Goal: Transaction & Acquisition: Book appointment/travel/reservation

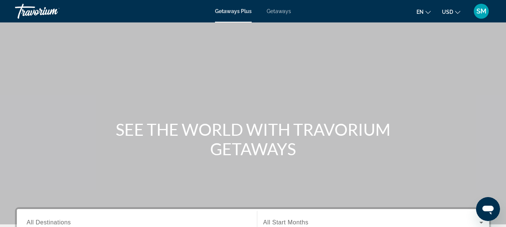
click at [276, 12] on span "Getaways" at bounding box center [279, 11] width 24 height 6
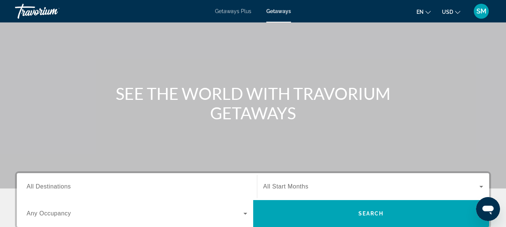
scroll to position [112, 0]
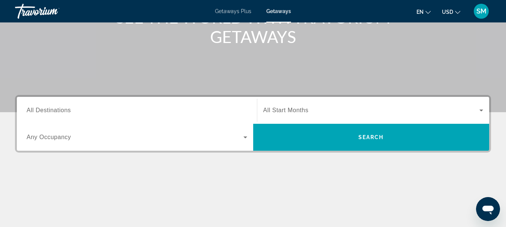
click at [66, 111] on span "All Destinations" at bounding box center [49, 110] width 44 height 6
click at [66, 111] on input "Destination All Destinations" at bounding box center [137, 110] width 221 height 9
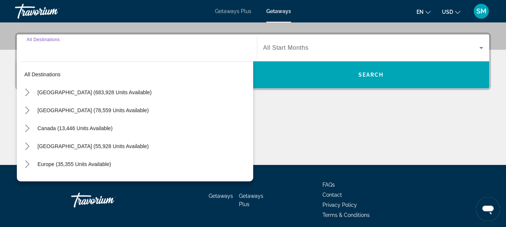
scroll to position [183, 0]
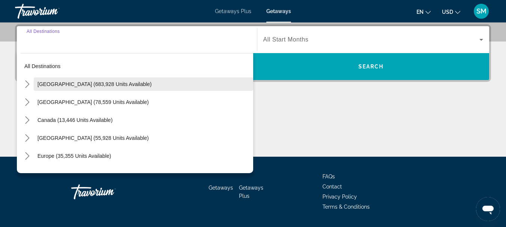
click at [63, 85] on span "[GEOGRAPHIC_DATA] (683,928 units available)" at bounding box center [94, 84] width 114 height 6
type input "**********"
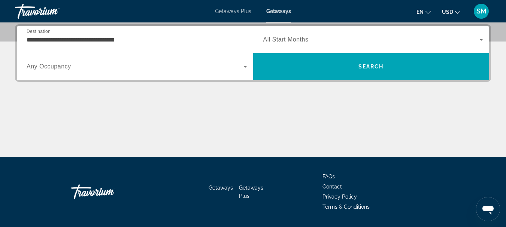
click at [52, 65] on span "Any Occupancy" at bounding box center [49, 66] width 45 height 6
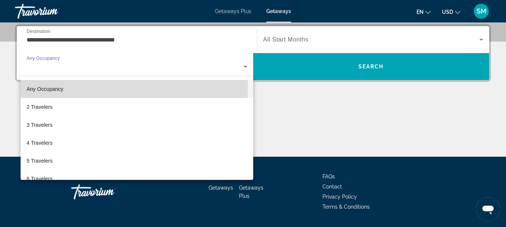
click at [46, 85] on span "Any Occupancy" at bounding box center [45, 89] width 37 height 9
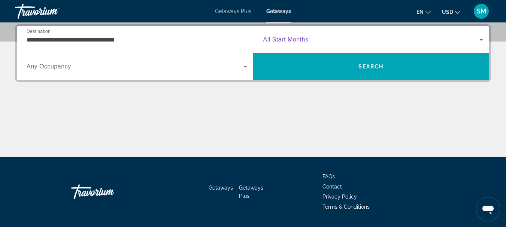
click at [482, 38] on icon "Search widget" at bounding box center [481, 39] width 9 height 9
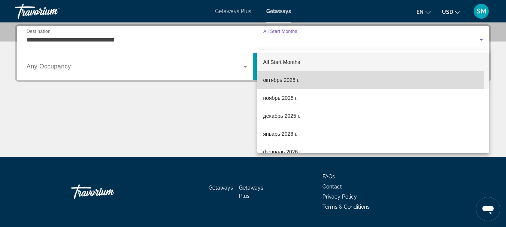
click at [273, 80] on span "октябрь 2025 г." at bounding box center [281, 80] width 36 height 9
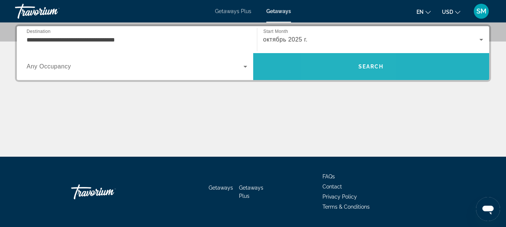
click at [347, 66] on span "Search" at bounding box center [371, 67] width 236 height 18
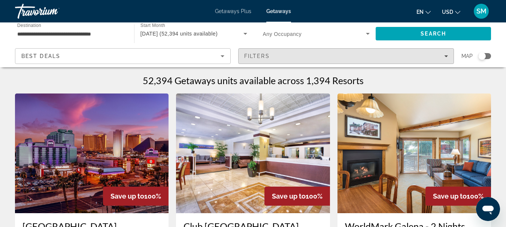
click at [447, 56] on icon "Filters" at bounding box center [446, 56] width 4 height 2
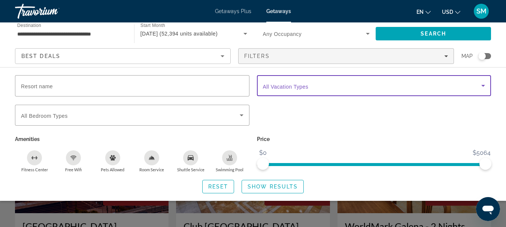
click at [483, 85] on icon "Search widget" at bounding box center [483, 85] width 9 height 9
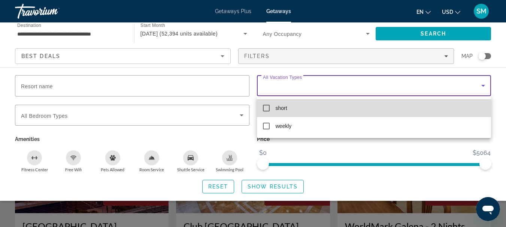
click at [265, 106] on mat-pseudo-checkbox at bounding box center [266, 108] width 7 height 7
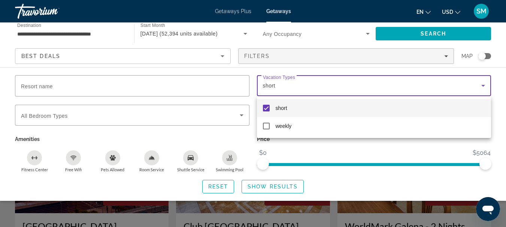
click at [386, 176] on div at bounding box center [253, 113] width 506 height 227
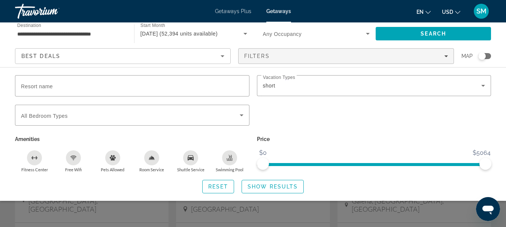
scroll to position [75, 0]
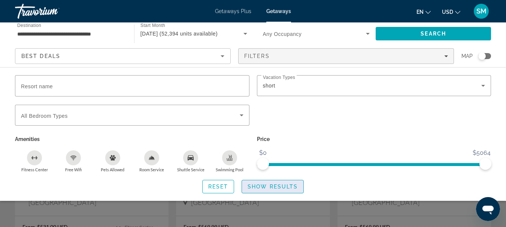
click at [270, 182] on span "Search widget" at bounding box center [272, 187] width 61 height 18
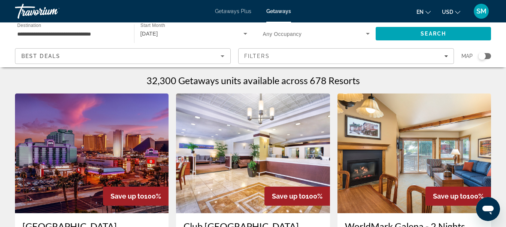
drag, startPoint x: 485, startPoint y: 56, endPoint x: 490, endPoint y: 55, distance: 4.9
click at [490, 55] on div "Search widget" at bounding box center [484, 56] width 13 height 6
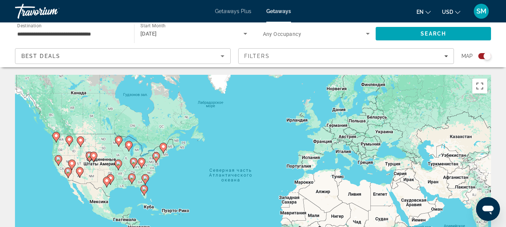
click at [144, 179] on image "Main content" at bounding box center [145, 178] width 4 height 4
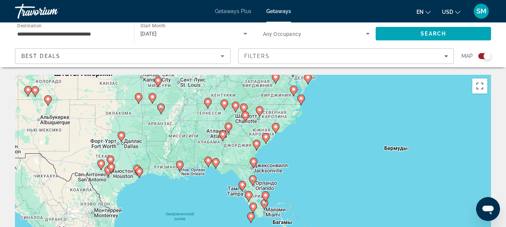
click at [276, 129] on image "Main content" at bounding box center [275, 127] width 4 height 4
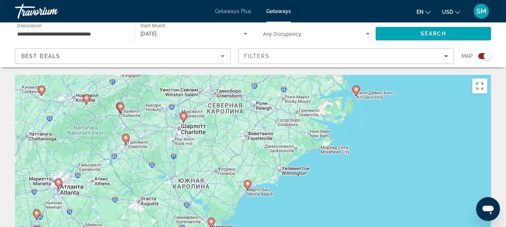
click at [247, 183] on image "Main content" at bounding box center [247, 184] width 4 height 4
type input "**********"
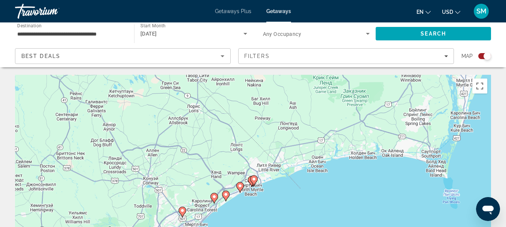
click at [239, 185] on image "Main content" at bounding box center [240, 186] width 4 height 4
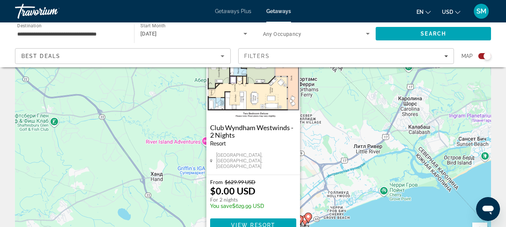
scroll to position [75, 0]
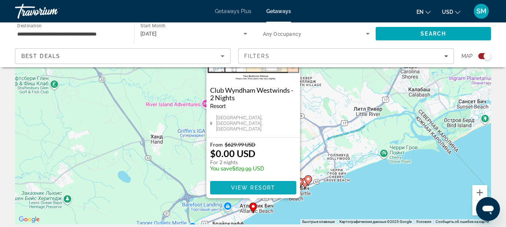
click at [256, 191] on span "View Resort" at bounding box center [253, 188] width 44 height 6
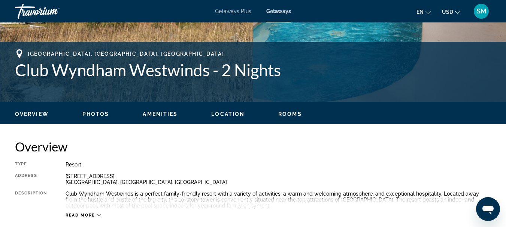
scroll to position [239, 0]
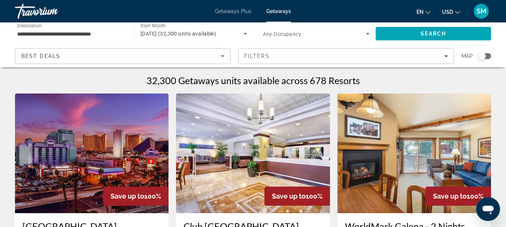
click at [489, 56] on div "Search widget" at bounding box center [484, 56] width 13 height 6
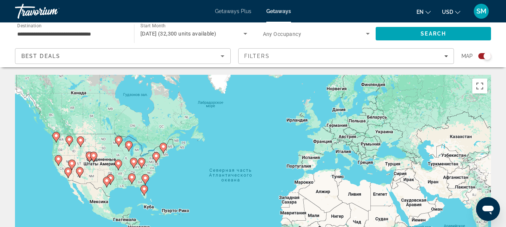
click at [143, 177] on icon "Main content" at bounding box center [145, 180] width 7 height 10
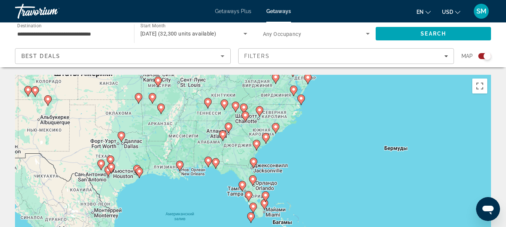
click at [277, 127] on image "Main content" at bounding box center [275, 127] width 4 height 4
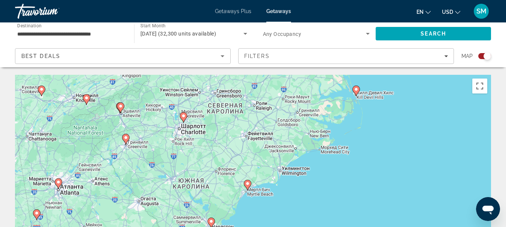
click at [247, 185] on image "Main content" at bounding box center [247, 184] width 4 height 4
type input "**********"
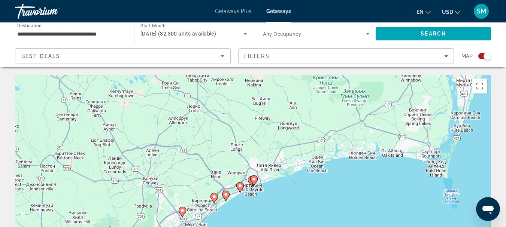
click at [224, 194] on image "Main content" at bounding box center [226, 194] width 4 height 4
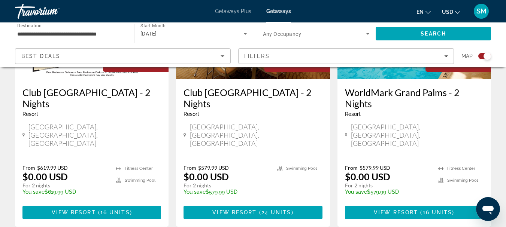
scroll to position [412, 0]
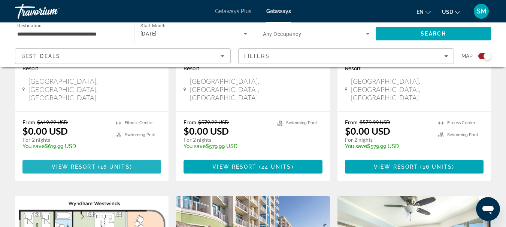
click at [90, 164] on span "View Resort" at bounding box center [74, 167] width 44 height 6
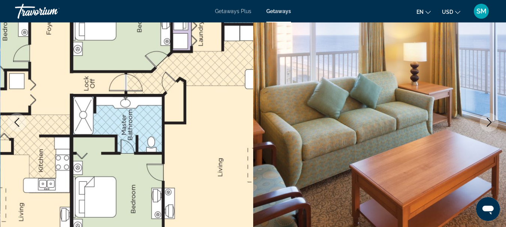
scroll to position [75, 0]
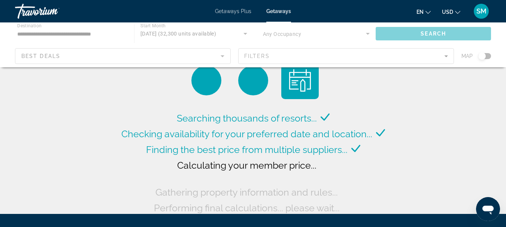
click at [488, 54] on div "Main content" at bounding box center [253, 44] width 506 height 45
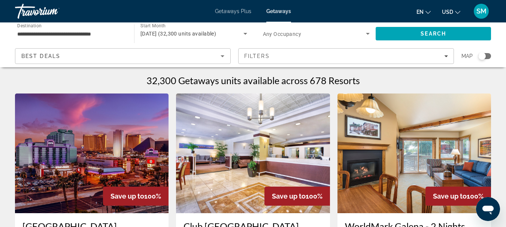
drag, startPoint x: 483, startPoint y: 56, endPoint x: 490, endPoint y: 56, distance: 6.4
click at [490, 56] on div "Search widget" at bounding box center [484, 56] width 13 height 6
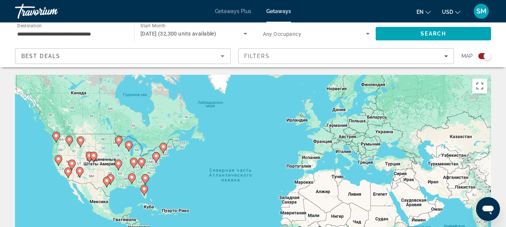
click at [146, 178] on image "Main content" at bounding box center [145, 178] width 4 height 4
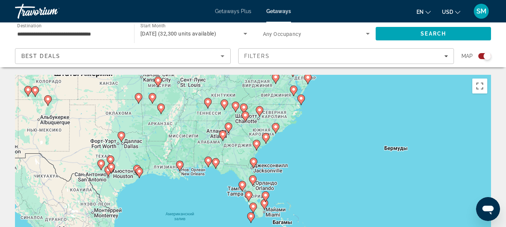
click at [275, 129] on icon "Main content" at bounding box center [275, 129] width 7 height 10
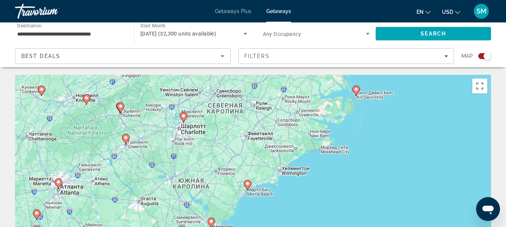
click at [250, 185] on icon "Main content" at bounding box center [247, 185] width 7 height 10
type input "**********"
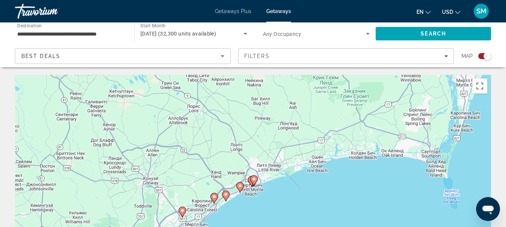
click at [252, 182] on icon "Main content" at bounding box center [253, 181] width 7 height 10
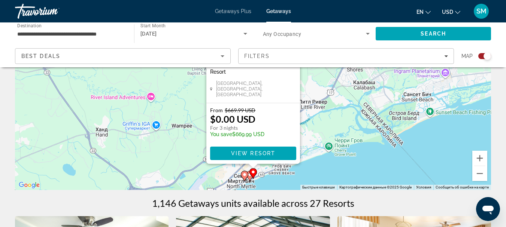
scroll to position [112, 0]
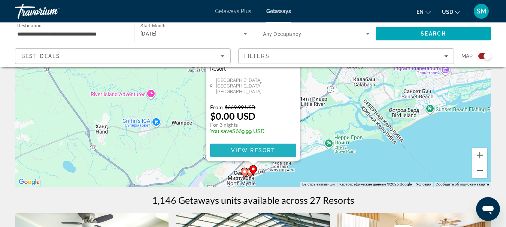
click at [249, 150] on span "View Resort" at bounding box center [253, 151] width 44 height 6
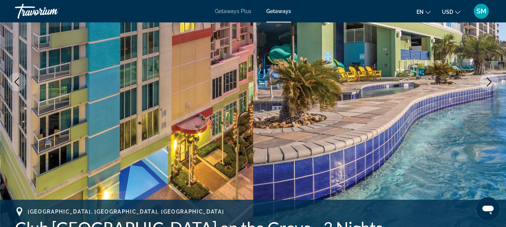
scroll to position [192, 0]
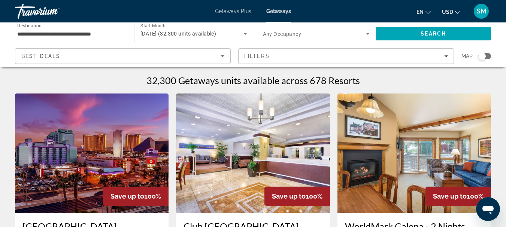
click at [488, 56] on div "Search widget" at bounding box center [484, 56] width 13 height 6
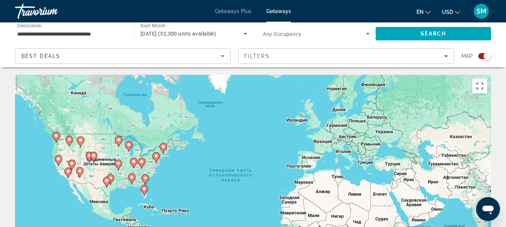
click at [146, 177] on image "Main content" at bounding box center [145, 178] width 4 height 4
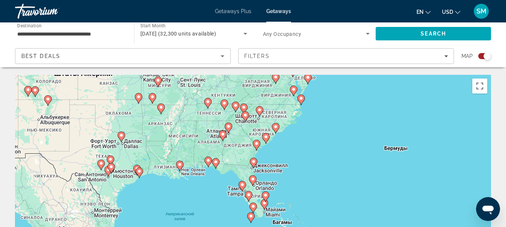
click at [275, 128] on image "Main content" at bounding box center [275, 127] width 4 height 4
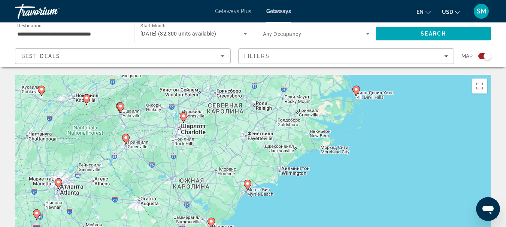
click at [249, 188] on icon "Main content" at bounding box center [247, 185] width 7 height 10
type input "**********"
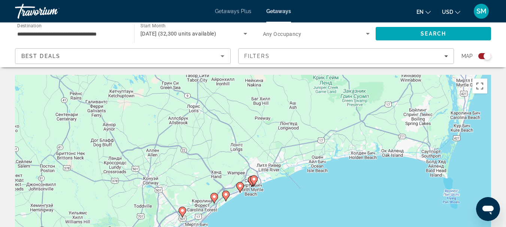
click at [254, 178] on image "Main content" at bounding box center [254, 179] width 4 height 4
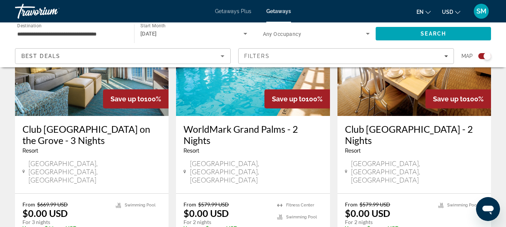
scroll to position [337, 0]
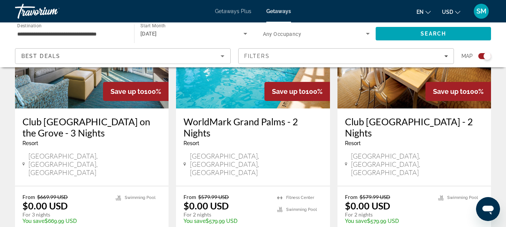
click at [402, 98] on img "Main content" at bounding box center [414, 49] width 154 height 120
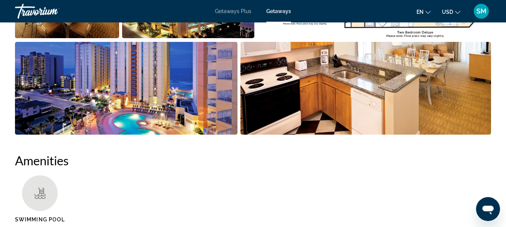
scroll to position [449, 0]
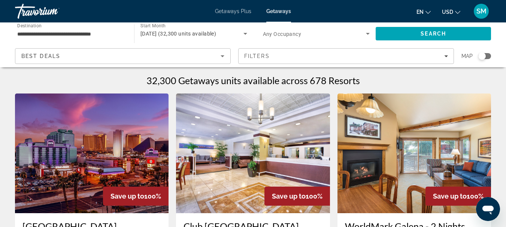
click at [490, 57] on div "Search widget" at bounding box center [484, 56] width 13 height 6
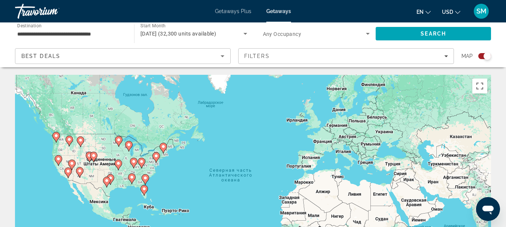
click at [146, 180] on icon "Main content" at bounding box center [145, 180] width 7 height 10
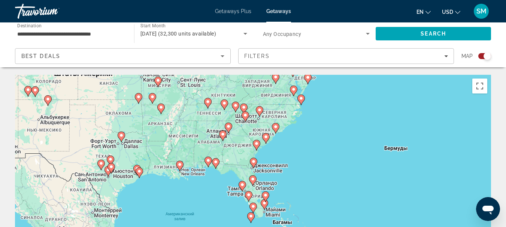
click at [277, 127] on image "Main content" at bounding box center [275, 127] width 4 height 4
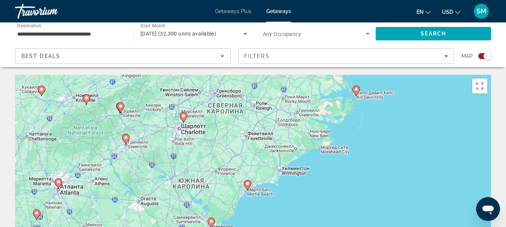
click at [248, 185] on image "Main content" at bounding box center [247, 184] width 4 height 4
type input "**********"
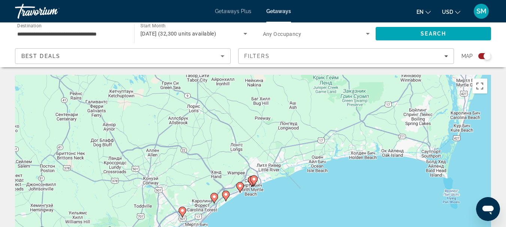
click at [253, 182] on icon "Main content" at bounding box center [253, 181] width 7 height 10
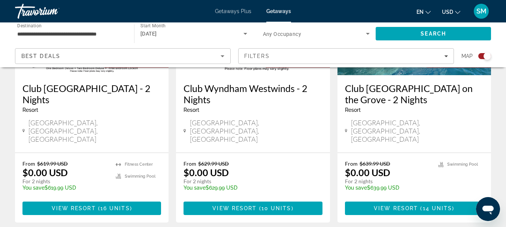
scroll to position [674, 0]
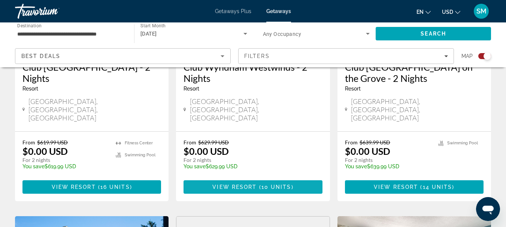
click at [247, 184] on span "View Resort" at bounding box center [234, 187] width 44 height 6
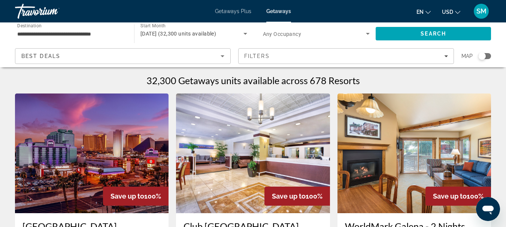
click at [489, 55] on div "Search widget" at bounding box center [484, 56] width 13 height 6
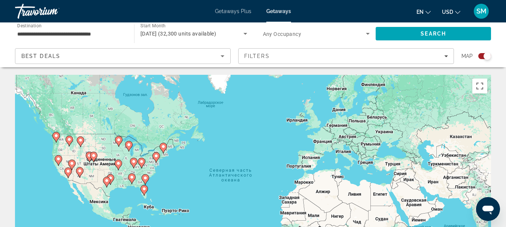
click at [146, 178] on image "Main content" at bounding box center [145, 178] width 4 height 4
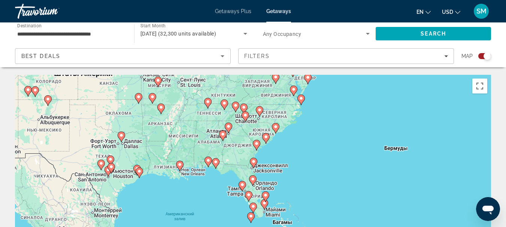
click at [276, 127] on image "Main content" at bounding box center [275, 127] width 4 height 4
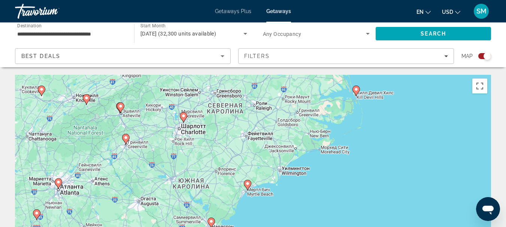
click at [246, 184] on image "Main content" at bounding box center [247, 184] width 4 height 4
type input "**********"
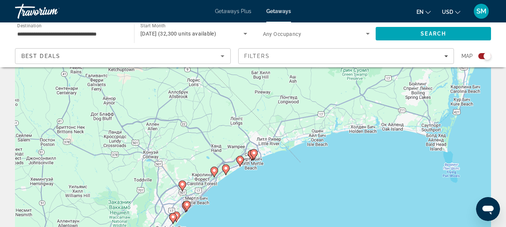
scroll to position [37, 0]
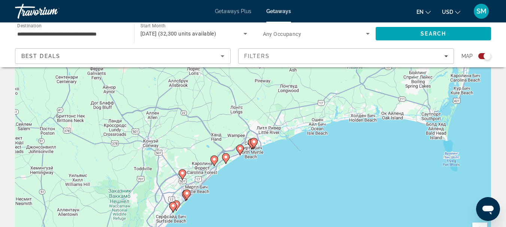
click at [252, 144] on icon "Main content" at bounding box center [253, 144] width 7 height 10
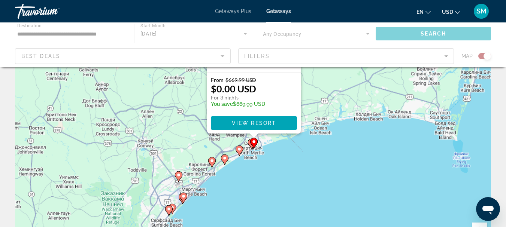
scroll to position [0, 0]
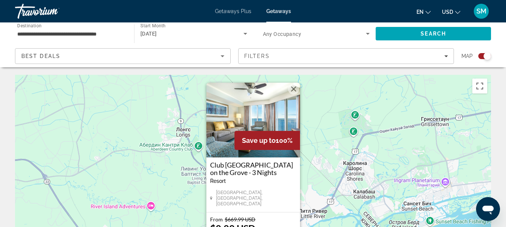
click at [292, 90] on button "Закрыть" at bounding box center [293, 88] width 11 height 11
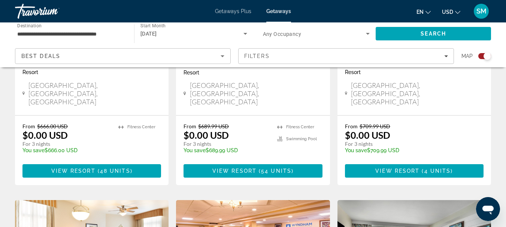
scroll to position [974, 0]
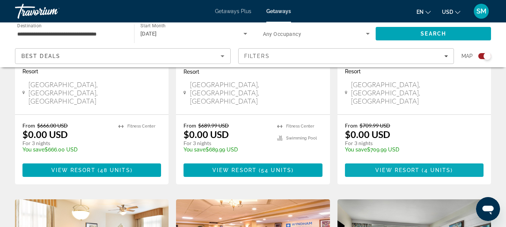
click at [410, 167] on span "View Resort" at bounding box center [397, 170] width 44 height 6
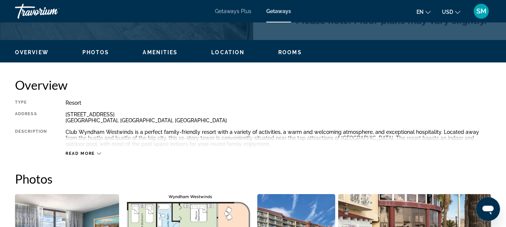
scroll to position [337, 0]
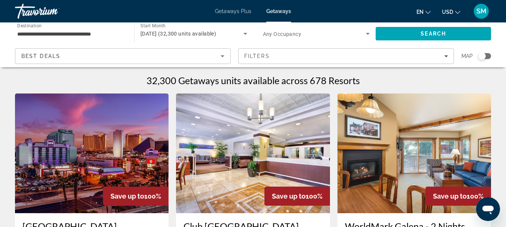
click at [487, 54] on div "Search widget" at bounding box center [484, 56] width 13 height 6
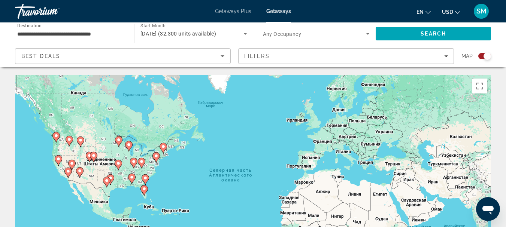
click at [146, 177] on image "Main content" at bounding box center [145, 178] width 4 height 4
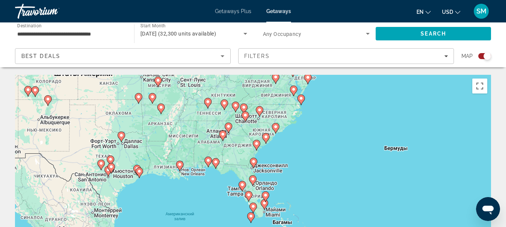
click at [275, 130] on icon "Main content" at bounding box center [275, 129] width 7 height 10
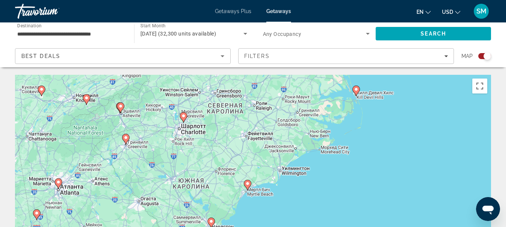
click at [249, 185] on image "Main content" at bounding box center [247, 184] width 4 height 4
type input "**********"
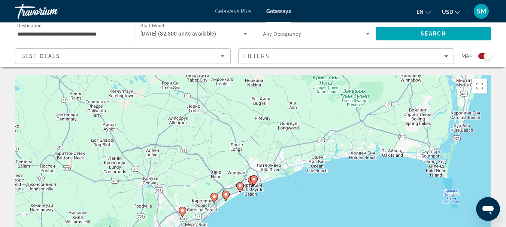
click at [239, 187] on image "Main content" at bounding box center [240, 186] width 4 height 4
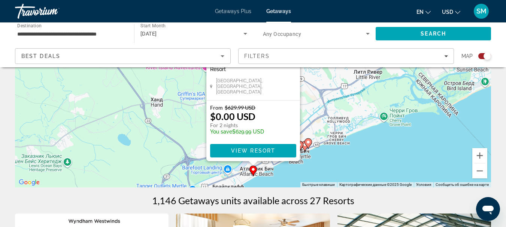
scroll to position [112, 0]
click at [239, 147] on span "Main content" at bounding box center [253, 151] width 86 height 18
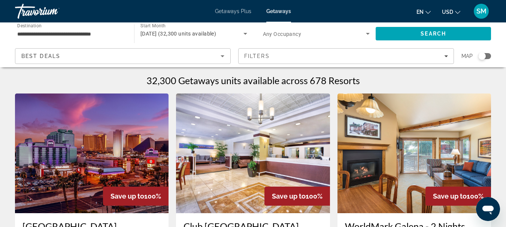
click at [486, 57] on div "Search widget" at bounding box center [484, 56] width 13 height 6
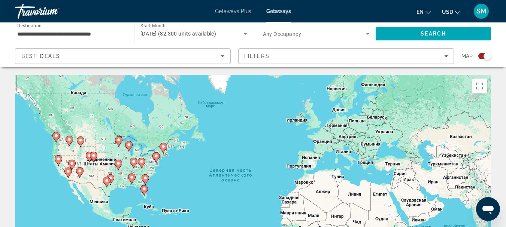
click at [146, 178] on image "Main content" at bounding box center [145, 178] width 4 height 4
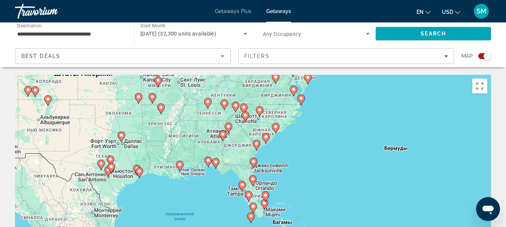
click at [268, 137] on icon "Main content" at bounding box center [265, 139] width 7 height 10
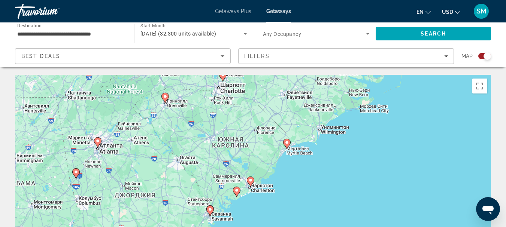
click at [284, 145] on icon "Main content" at bounding box center [286, 144] width 7 height 10
type input "**********"
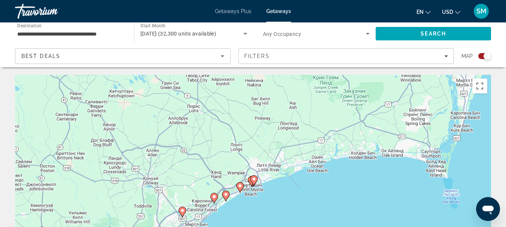
click at [252, 178] on icon "Main content" at bounding box center [253, 181] width 7 height 10
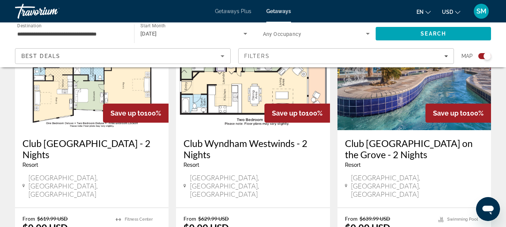
scroll to position [637, 0]
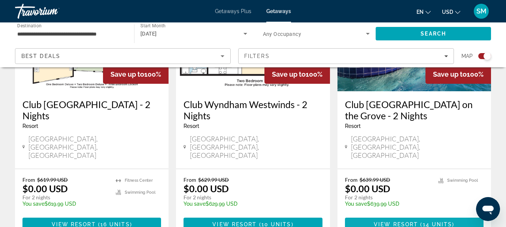
click at [417, 222] on span "View Resort" at bounding box center [396, 225] width 44 height 6
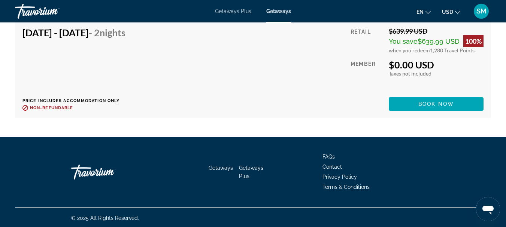
scroll to position [1968, 0]
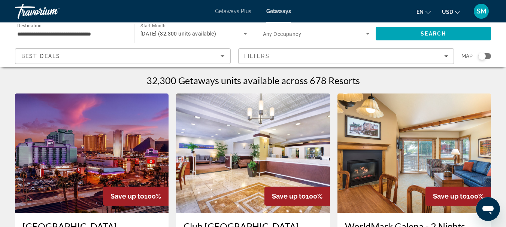
click at [488, 55] on div "Search widget" at bounding box center [484, 56] width 13 height 6
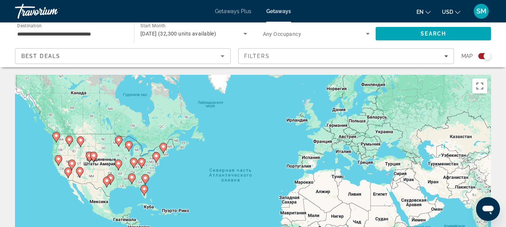
click at [144, 177] on image "Main content" at bounding box center [145, 178] width 4 height 4
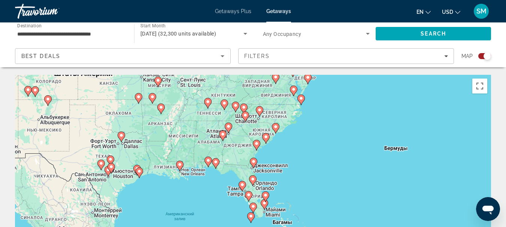
click at [276, 127] on image "Main content" at bounding box center [275, 127] width 4 height 4
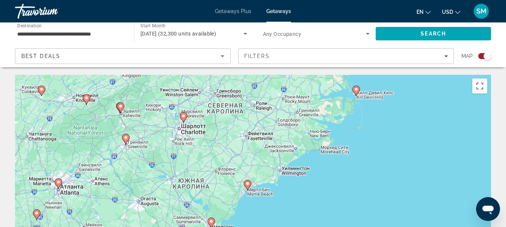
click at [248, 186] on icon "Main content" at bounding box center [247, 185] width 7 height 10
type input "**********"
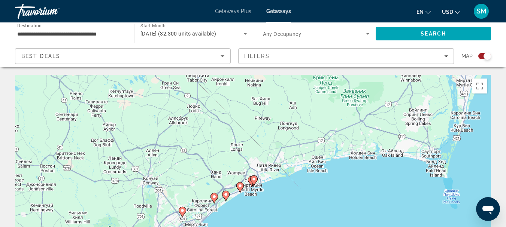
click at [249, 180] on icon "Main content" at bounding box center [251, 182] width 7 height 10
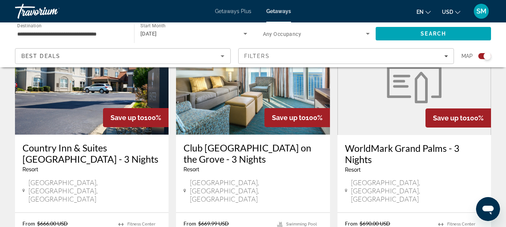
scroll to position [899, 0]
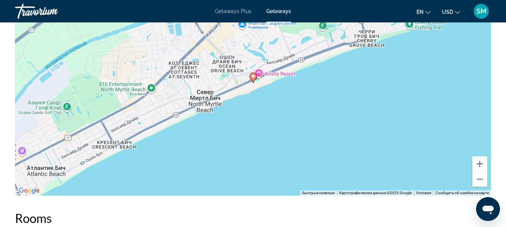
scroll to position [1273, 0]
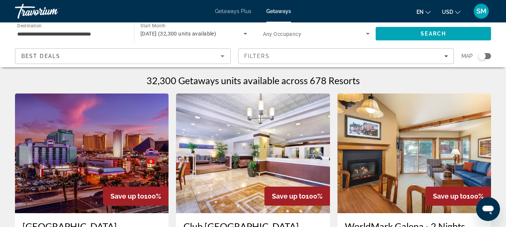
click at [490, 57] on div "Search widget" at bounding box center [484, 56] width 13 height 6
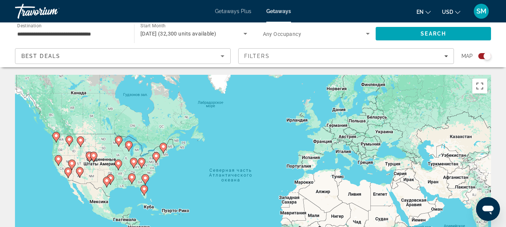
click at [148, 180] on icon "Main content" at bounding box center [145, 180] width 7 height 10
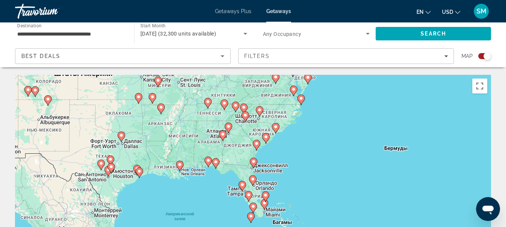
click at [277, 129] on image "Main content" at bounding box center [275, 127] width 4 height 4
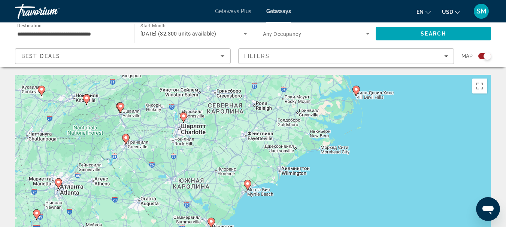
click at [250, 186] on gmp-advanced-marker "Main content" at bounding box center [247, 185] width 7 height 11
type input "**********"
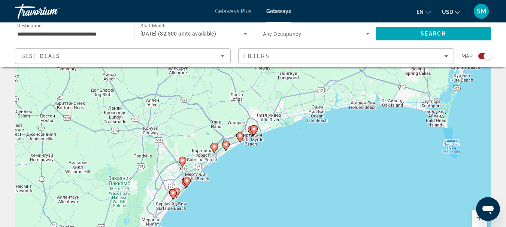
scroll to position [37, 0]
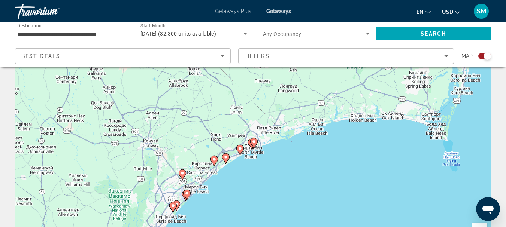
click at [255, 145] on icon "Main content" at bounding box center [253, 144] width 7 height 10
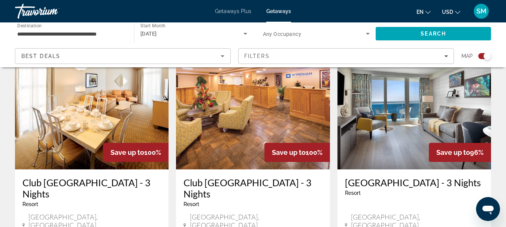
scroll to position [1161, 0]
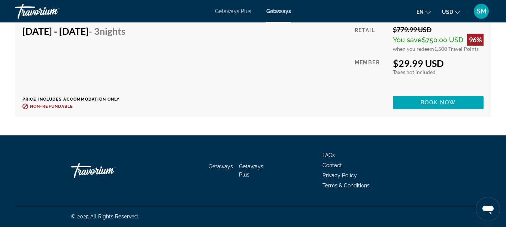
scroll to position [1120, 0]
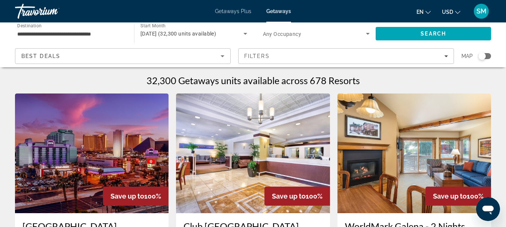
click at [486, 55] on div "Search widget" at bounding box center [484, 56] width 13 height 6
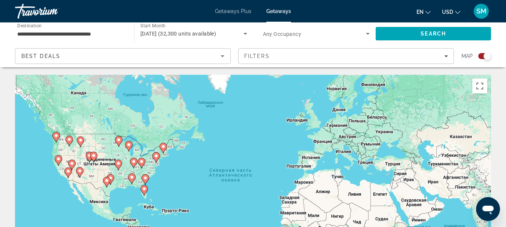
click at [144, 176] on icon "Main content" at bounding box center [145, 180] width 7 height 10
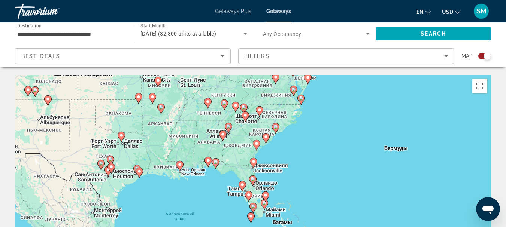
click at [277, 127] on image "Main content" at bounding box center [275, 127] width 4 height 4
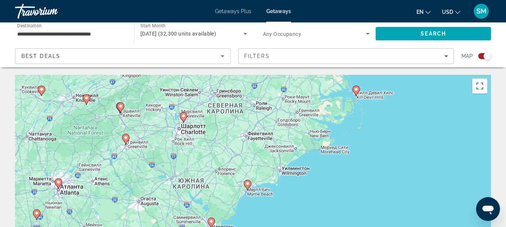
click at [247, 183] on image "Main content" at bounding box center [247, 184] width 4 height 4
type input "**********"
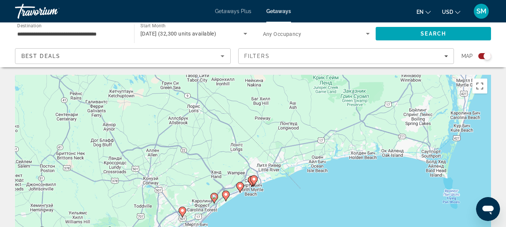
click at [255, 184] on gmp-advanced-marker "Main content" at bounding box center [253, 180] width 7 height 11
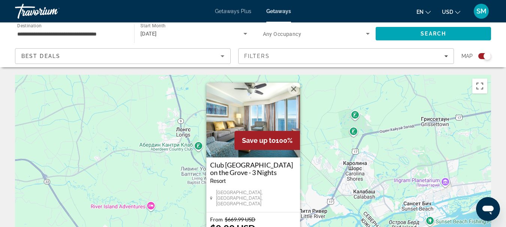
click at [293, 91] on button "Закрыть" at bounding box center [293, 88] width 11 height 11
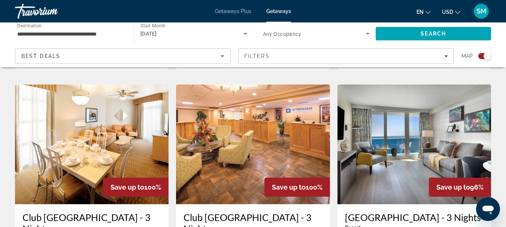
scroll to position [1086, 0]
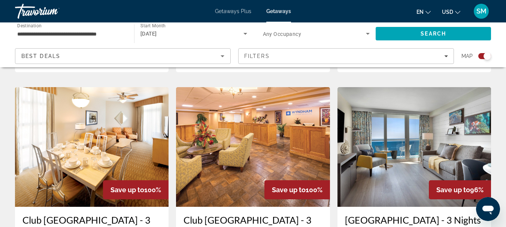
click at [267, 112] on img "Main content" at bounding box center [253, 147] width 154 height 120
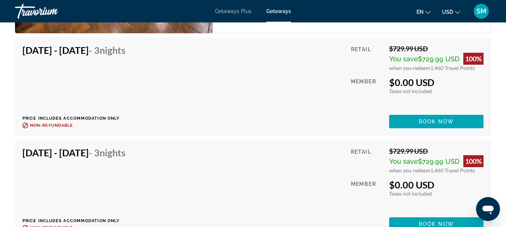
scroll to position [1505, 0]
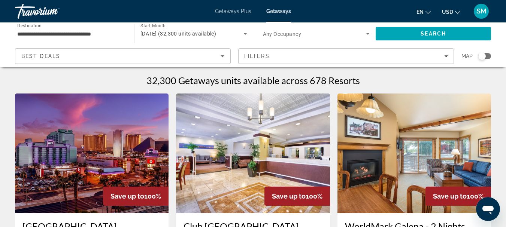
click at [491, 52] on div "Map" at bounding box center [476, 56] width 30 height 16
click at [490, 54] on div "Search widget" at bounding box center [484, 56] width 13 height 6
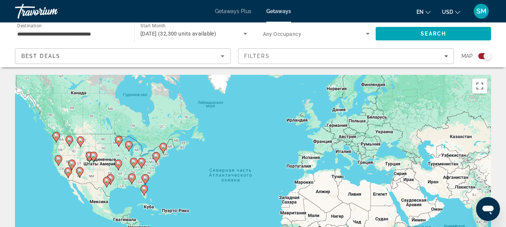
click at [145, 177] on image "Main content" at bounding box center [145, 178] width 4 height 4
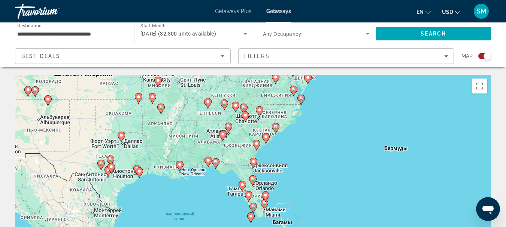
click at [267, 136] on image "Main content" at bounding box center [266, 137] width 4 height 4
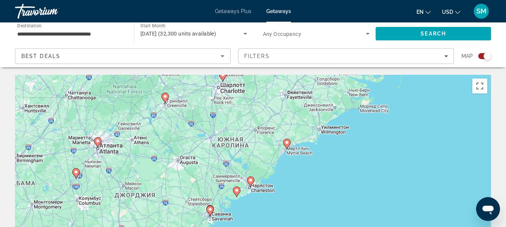
click at [285, 142] on image "Main content" at bounding box center [287, 142] width 4 height 4
type input "**********"
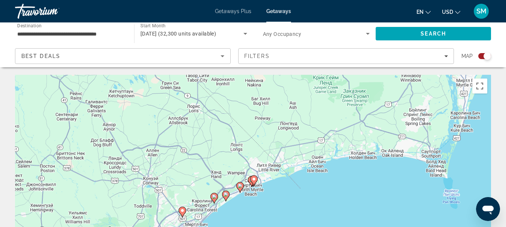
click at [251, 179] on icon "Main content" at bounding box center [253, 181] width 7 height 10
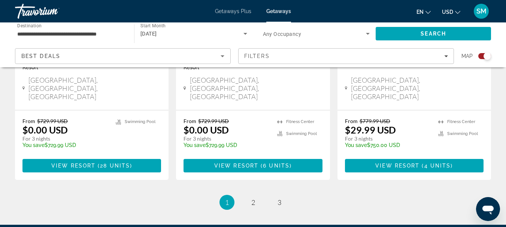
scroll to position [1273, 0]
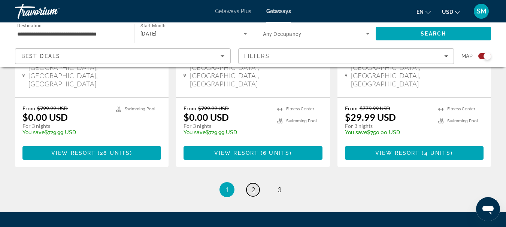
click at [250, 183] on link "page 2" at bounding box center [252, 189] width 13 height 13
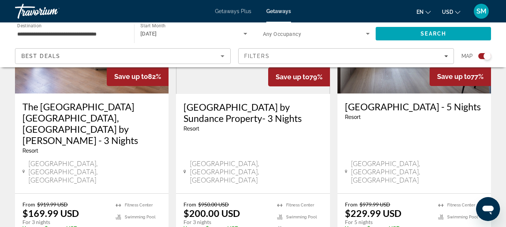
scroll to position [1236, 0]
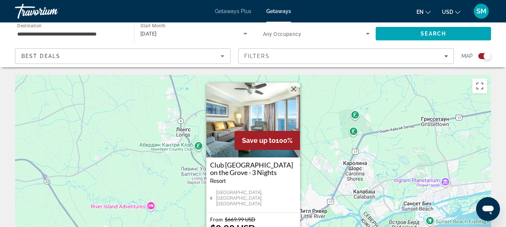
click at [297, 91] on button "Закрыть" at bounding box center [293, 88] width 11 height 11
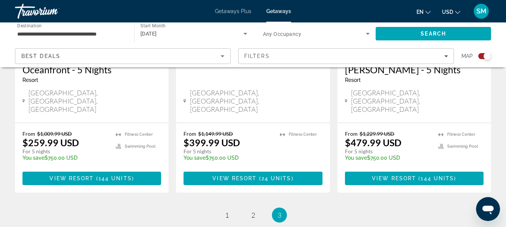
scroll to position [422, 0]
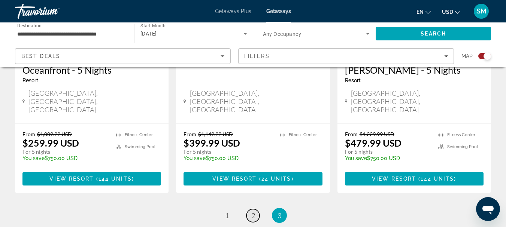
click at [253, 212] on span "2" at bounding box center [253, 216] width 4 height 8
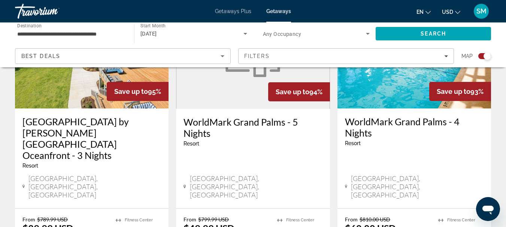
scroll to position [412, 0]
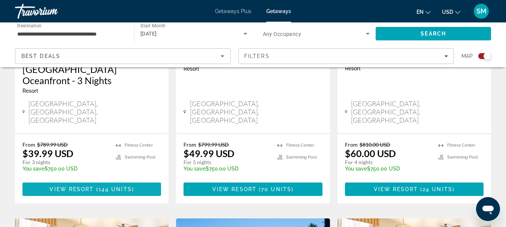
click at [76, 186] on span "View Resort" at bounding box center [71, 189] width 44 height 6
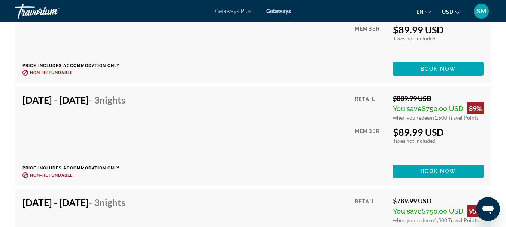
scroll to position [3857, 0]
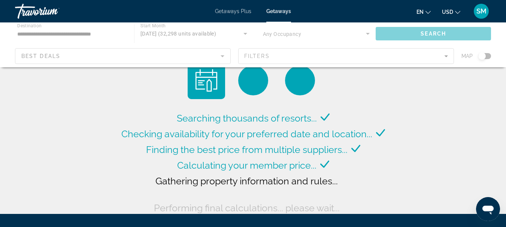
drag, startPoint x: 485, startPoint y: 55, endPoint x: 489, endPoint y: 56, distance: 4.9
click at [489, 56] on div "Main content" at bounding box center [253, 44] width 506 height 45
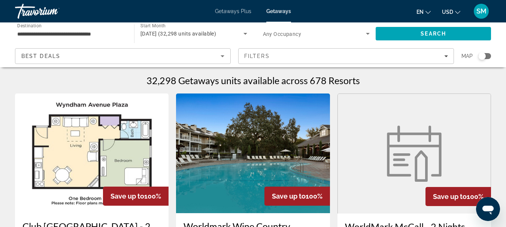
drag, startPoint x: 485, startPoint y: 56, endPoint x: 490, endPoint y: 56, distance: 4.9
click at [490, 56] on div "Search widget" at bounding box center [484, 56] width 13 height 6
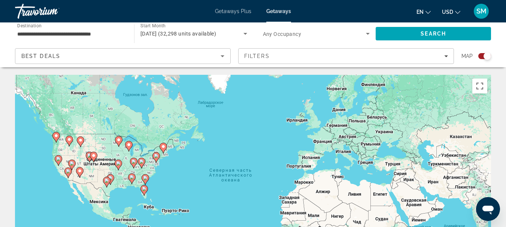
click at [144, 179] on image "Main content" at bounding box center [145, 178] width 4 height 4
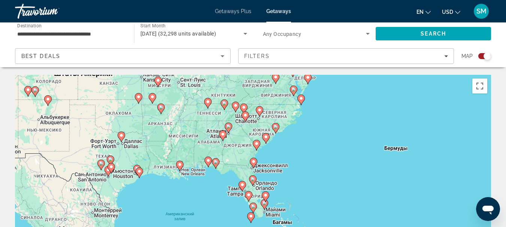
click at [276, 129] on icon "Main content" at bounding box center [275, 129] width 7 height 10
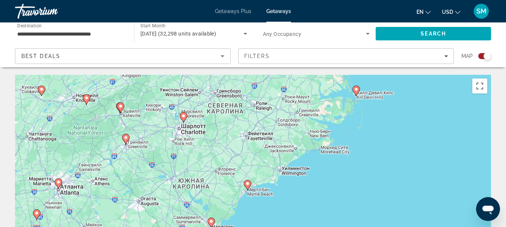
click at [249, 185] on image "Main content" at bounding box center [247, 184] width 4 height 4
type input "**********"
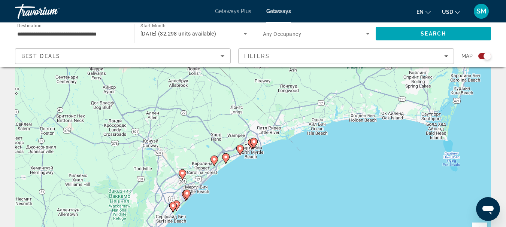
scroll to position [75, 0]
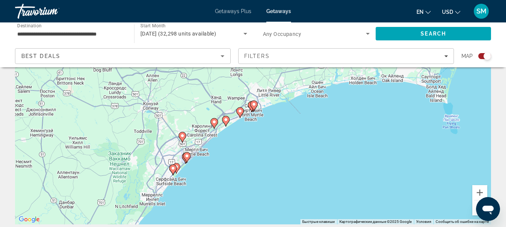
click at [186, 157] on image "Main content" at bounding box center [187, 156] width 4 height 4
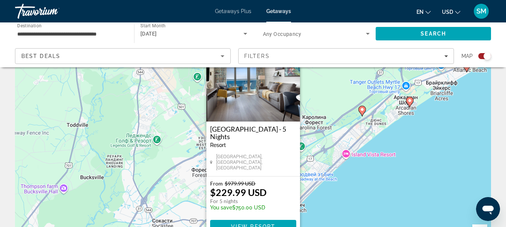
scroll to position [0, 0]
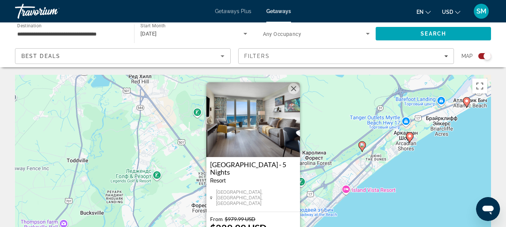
click at [295, 92] on button "Закрыть" at bounding box center [293, 88] width 11 height 11
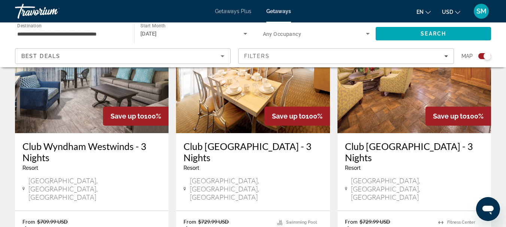
scroll to position [1198, 0]
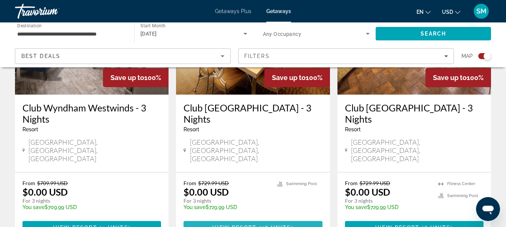
click at [257, 225] on span "Main content" at bounding box center [257, 228] width 2 height 6
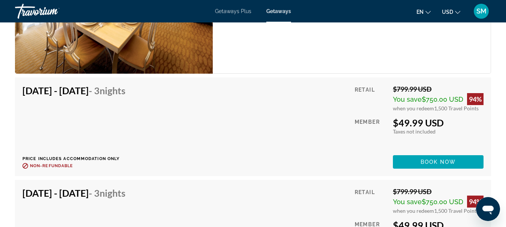
scroll to position [1661, 0]
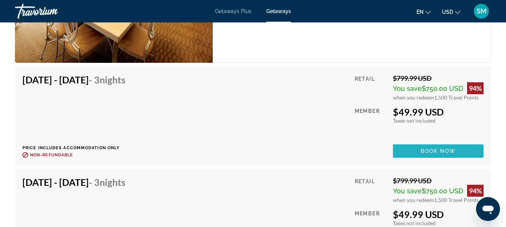
click at [447, 154] on span "Book now" at bounding box center [438, 151] width 36 height 6
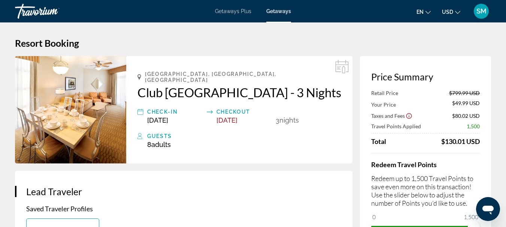
click at [106, 119] on img "Main content" at bounding box center [70, 109] width 111 height 107
click at [94, 108] on img "Main content" at bounding box center [70, 109] width 111 height 107
click at [93, 108] on img "Main content" at bounding box center [70, 109] width 111 height 107
click at [63, 127] on img "Main content" at bounding box center [70, 109] width 111 height 107
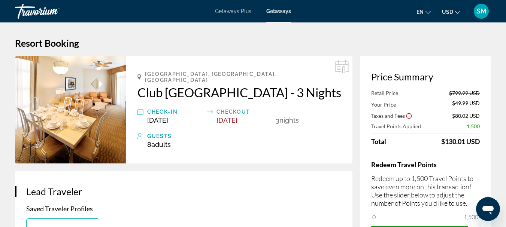
click at [95, 127] on img "Main content" at bounding box center [70, 109] width 111 height 107
click at [198, 141] on div "Guests" at bounding box center [244, 136] width 194 height 9
click at [52, 118] on img "Main content" at bounding box center [70, 109] width 111 height 107
click at [33, 107] on img "Main content" at bounding box center [70, 109] width 111 height 107
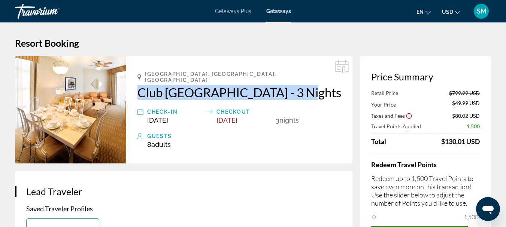
drag, startPoint x: 136, startPoint y: 81, endPoint x: 319, endPoint y: 92, distance: 182.7
click at [319, 92] on div "[GEOGRAPHIC_DATA], [GEOGRAPHIC_DATA], [GEOGRAPHIC_DATA] Club [GEOGRAPHIC_DATA] …" at bounding box center [239, 109] width 226 height 107
copy h2 "Club [GEOGRAPHIC_DATA]"
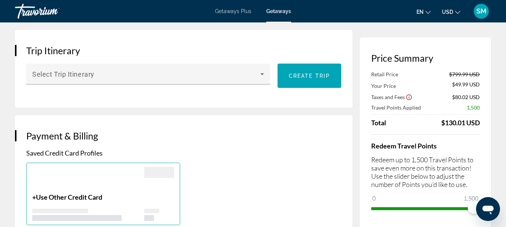
scroll to position [487, 0]
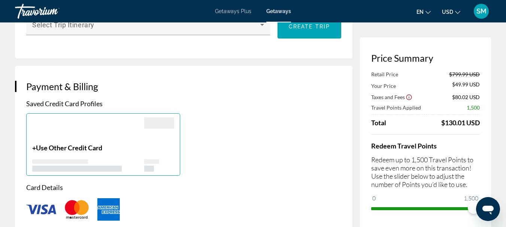
click at [102, 152] on span "Use Other Credit Card" at bounding box center [69, 148] width 66 height 8
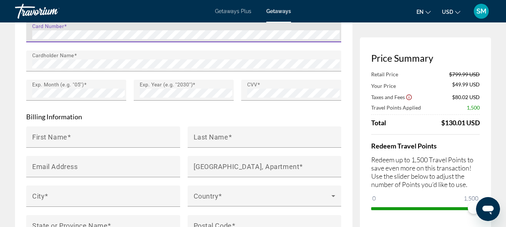
scroll to position [711, 0]
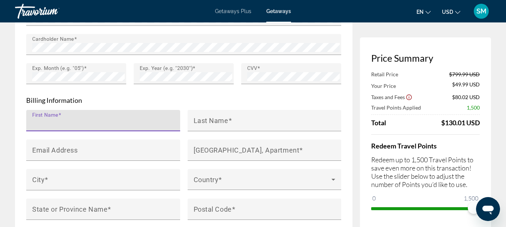
click at [94, 128] on input "First Name" at bounding box center [105, 123] width 146 height 9
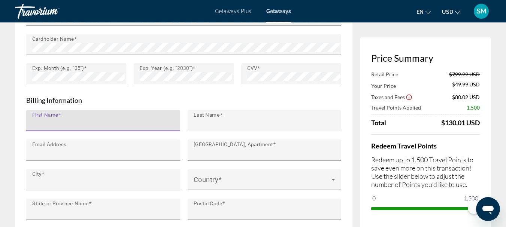
type input "******"
type input "**********"
type input "*********"
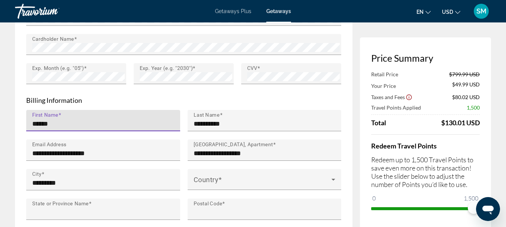
type input "**"
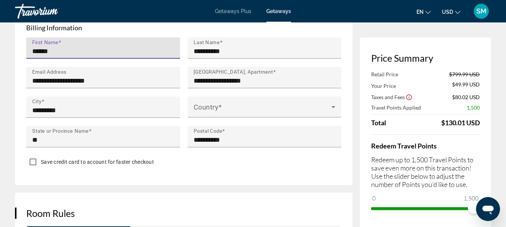
scroll to position [786, 0]
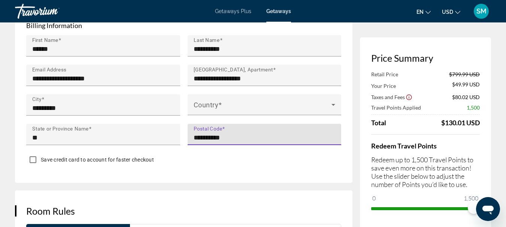
click at [234, 142] on input "**********" at bounding box center [267, 137] width 146 height 9
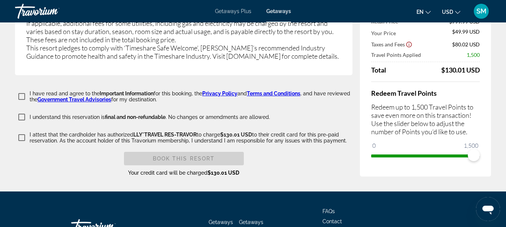
scroll to position [1573, 0]
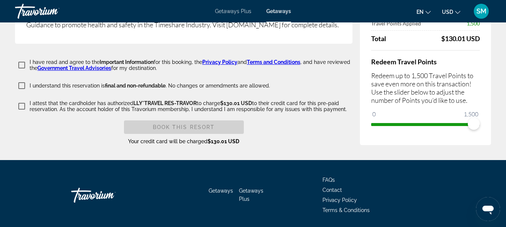
type input "*****"
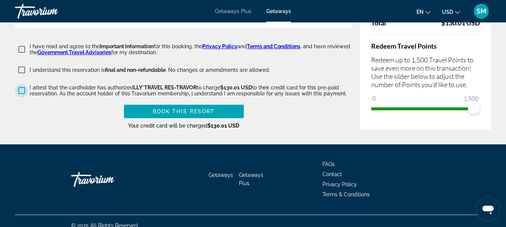
scroll to position [1590, 0]
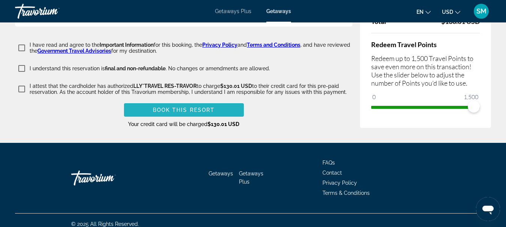
click at [197, 107] on span "Book this Resort" at bounding box center [184, 110] width 62 height 6
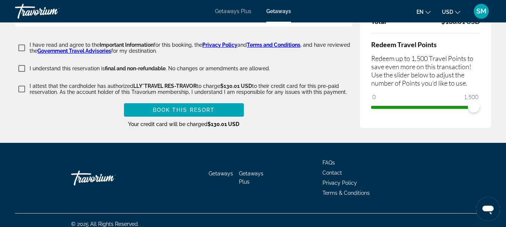
scroll to position [236, 0]
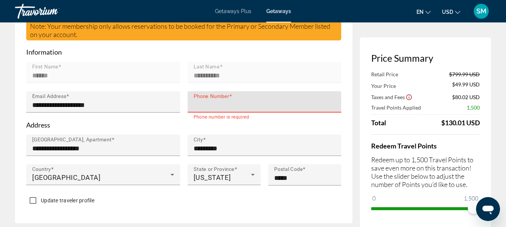
click at [219, 100] on mat-label "Phone Number" at bounding box center [212, 97] width 36 height 6
click at [219, 108] on input "Phone Number" at bounding box center [267, 105] width 146 height 9
click at [217, 110] on input "Phone Number" at bounding box center [267, 105] width 146 height 9
type input "**********"
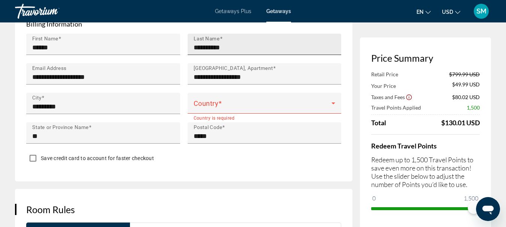
scroll to position [798, 0]
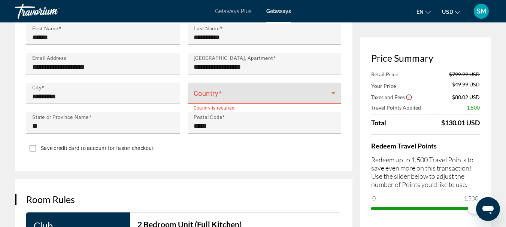
click at [333, 94] on icon "Main content" at bounding box center [333, 93] width 4 height 2
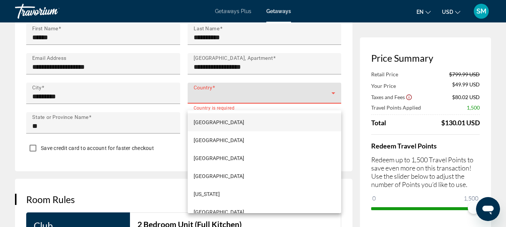
click at [215, 99] on div at bounding box center [253, 113] width 506 height 227
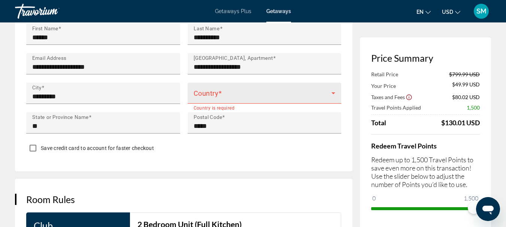
click at [334, 94] on icon "Main content" at bounding box center [333, 93] width 4 height 2
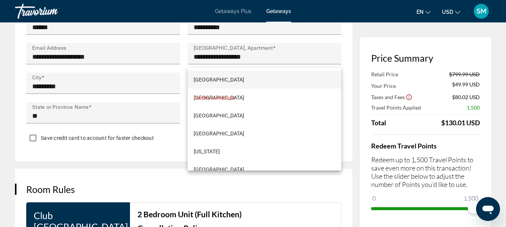
scroll to position [760, 0]
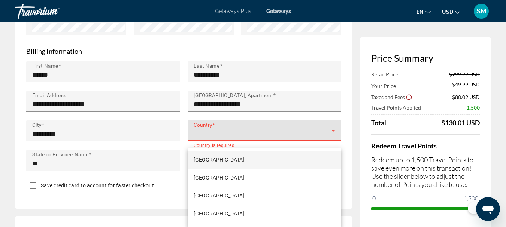
click at [334, 136] on div at bounding box center [253, 113] width 506 height 227
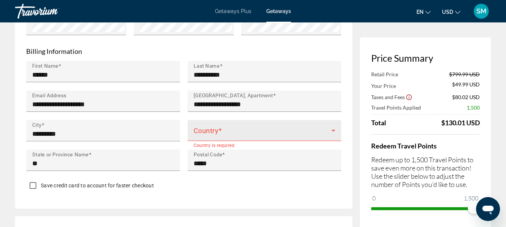
click at [333, 135] on icon "Main content" at bounding box center [333, 130] width 9 height 9
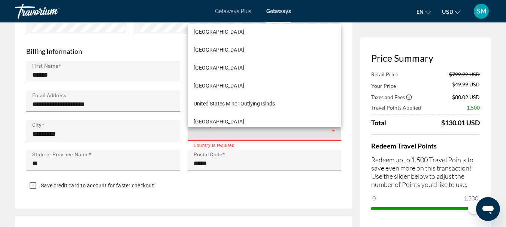
scroll to position [4306, 0]
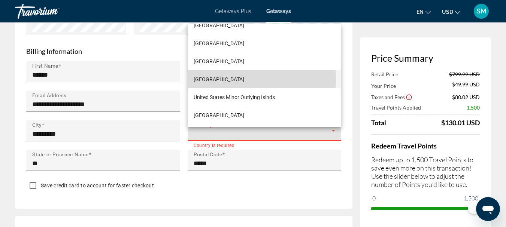
click at [241, 80] on span "[GEOGRAPHIC_DATA]" at bounding box center [219, 79] width 51 height 9
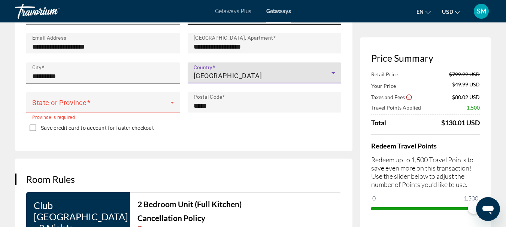
scroll to position [835, 0]
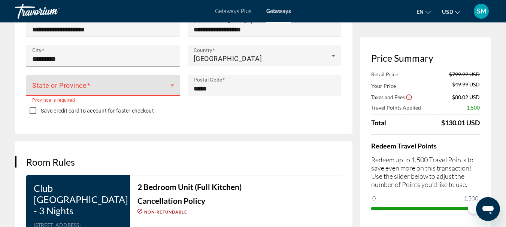
click at [172, 90] on icon "Main content" at bounding box center [172, 85] width 9 height 9
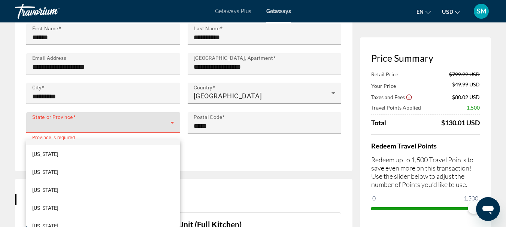
scroll to position [556, 0]
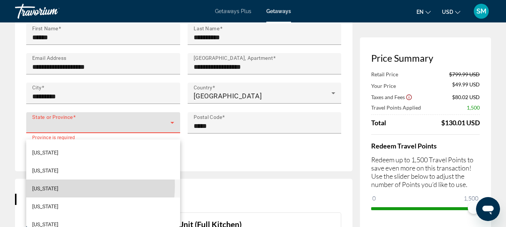
click at [46, 185] on span "[US_STATE]" at bounding box center [45, 188] width 26 height 9
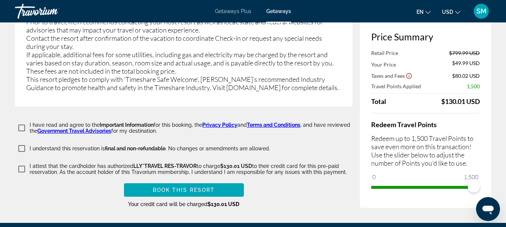
scroll to position [1590, 0]
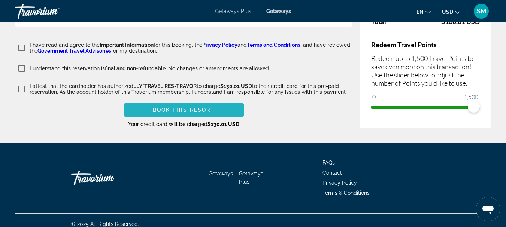
click at [188, 107] on span "Book this Resort" at bounding box center [184, 110] width 62 height 6
